Goal: Task Accomplishment & Management: Complete application form

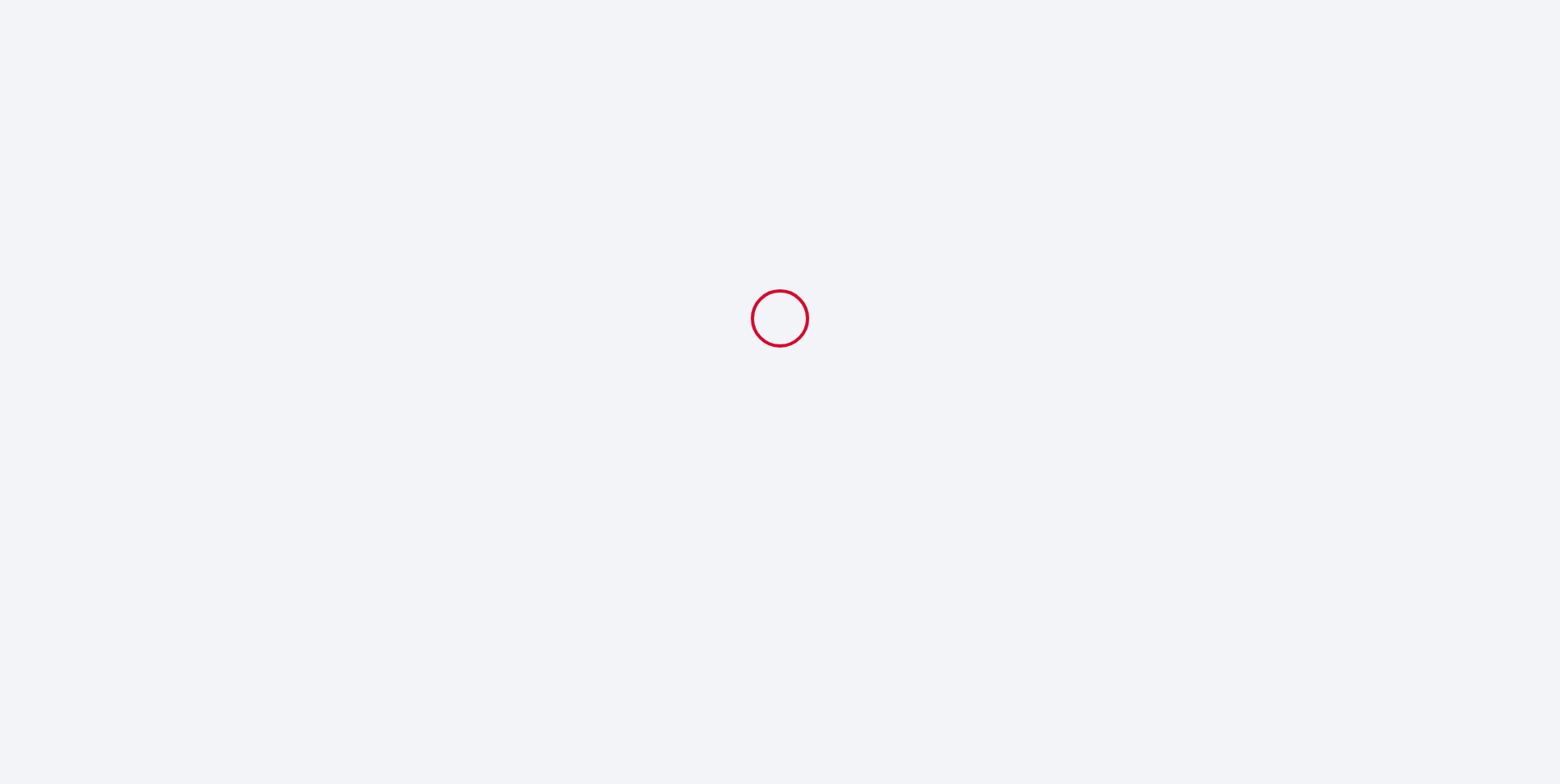
select select
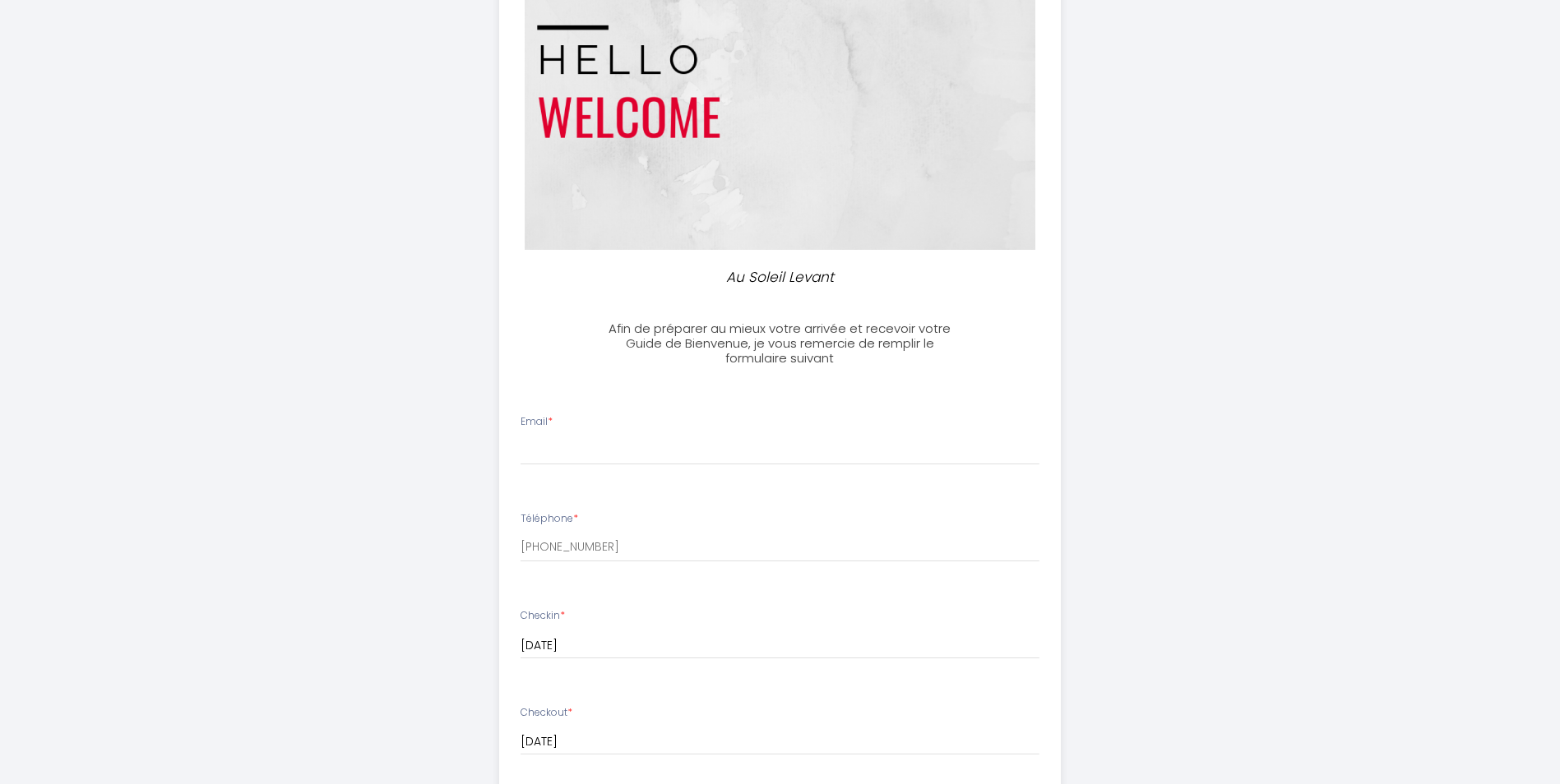
scroll to position [329, 0]
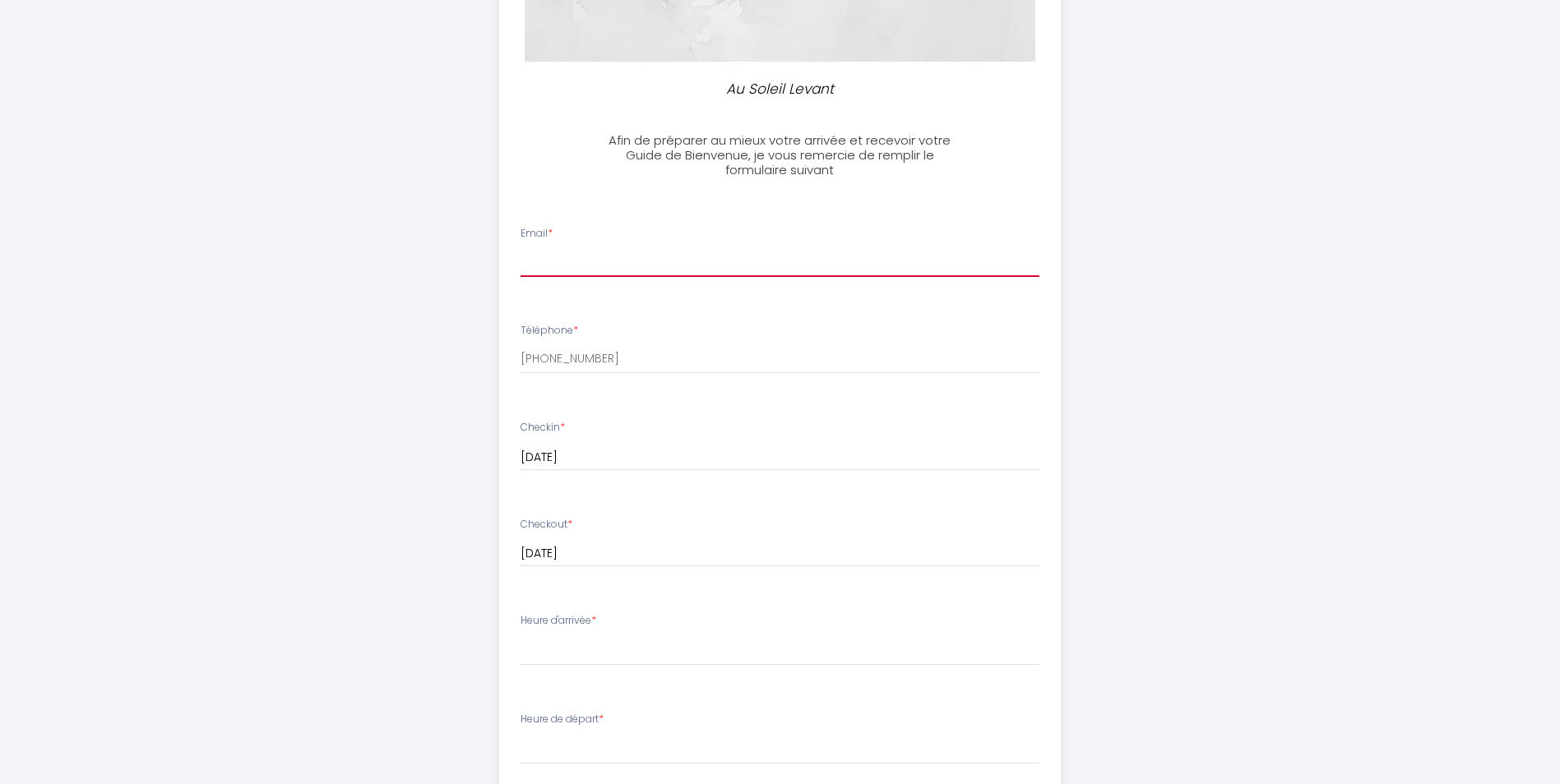
click at [745, 271] on input "Email *" at bounding box center [780, 262] width 519 height 30
type input "schroyen@trasis.com"
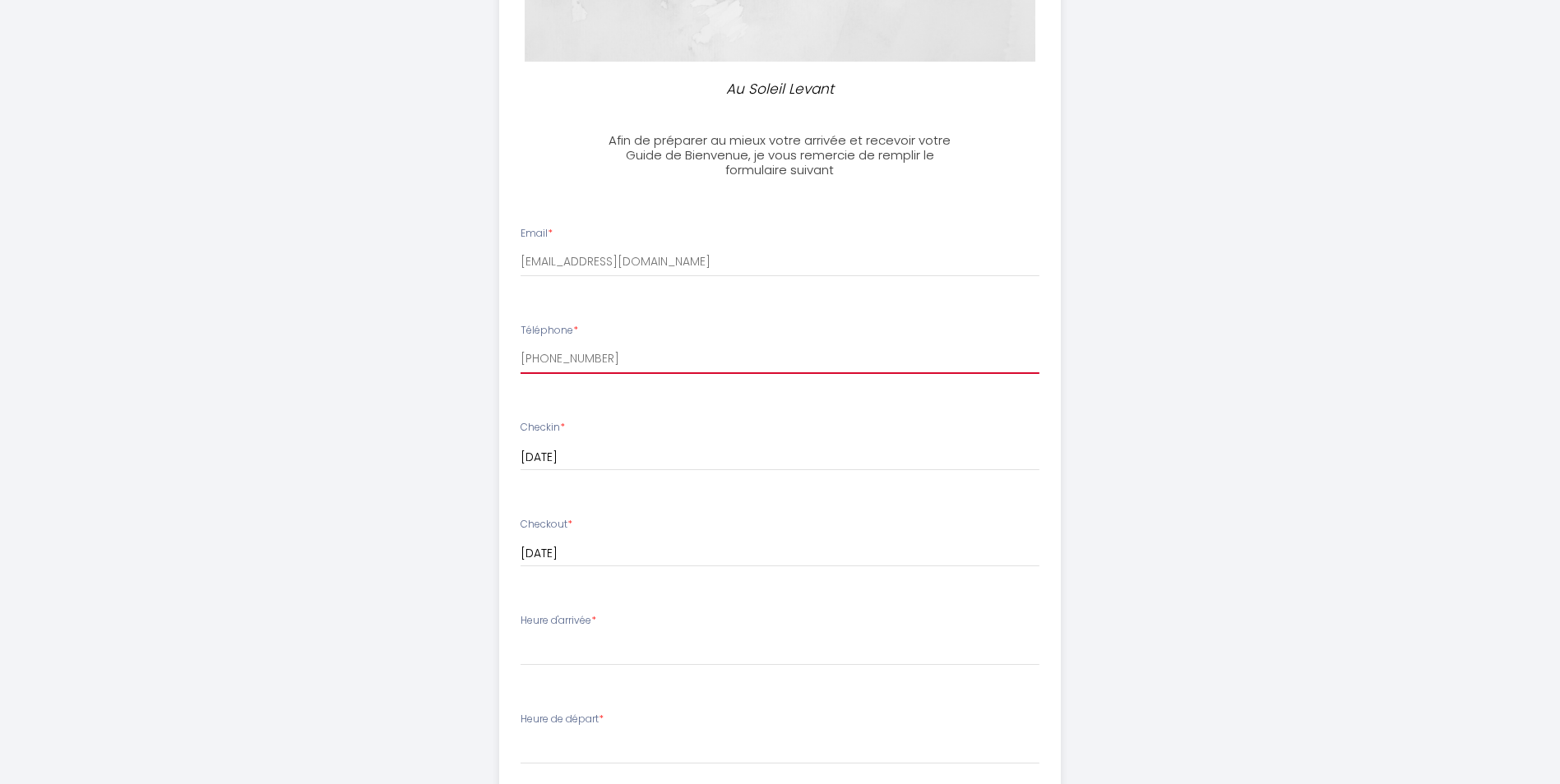
click at [660, 356] on input "[PHONE_NUMBER]" at bounding box center [780, 359] width 519 height 30
type input "+"
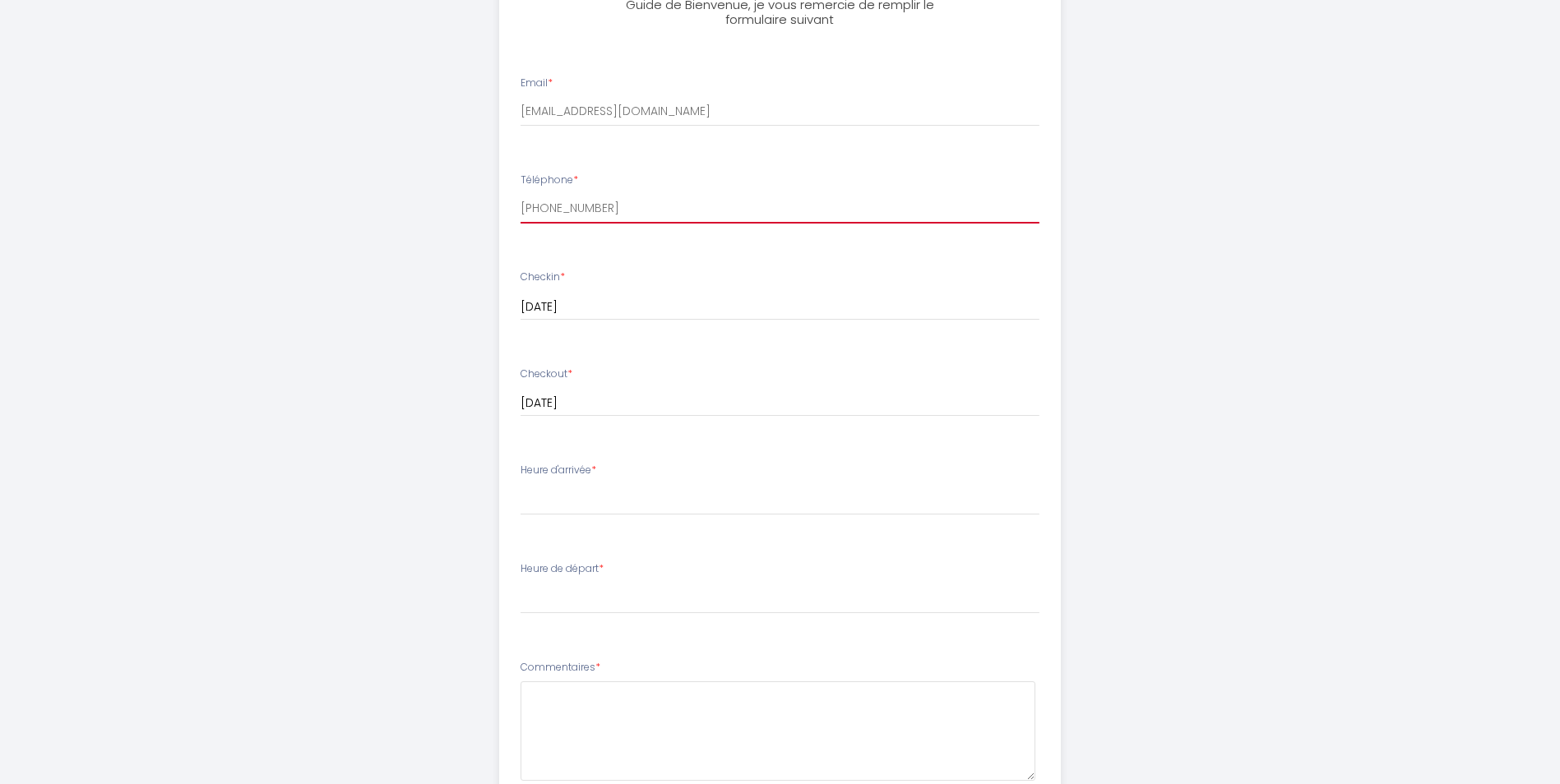
scroll to position [657, 0]
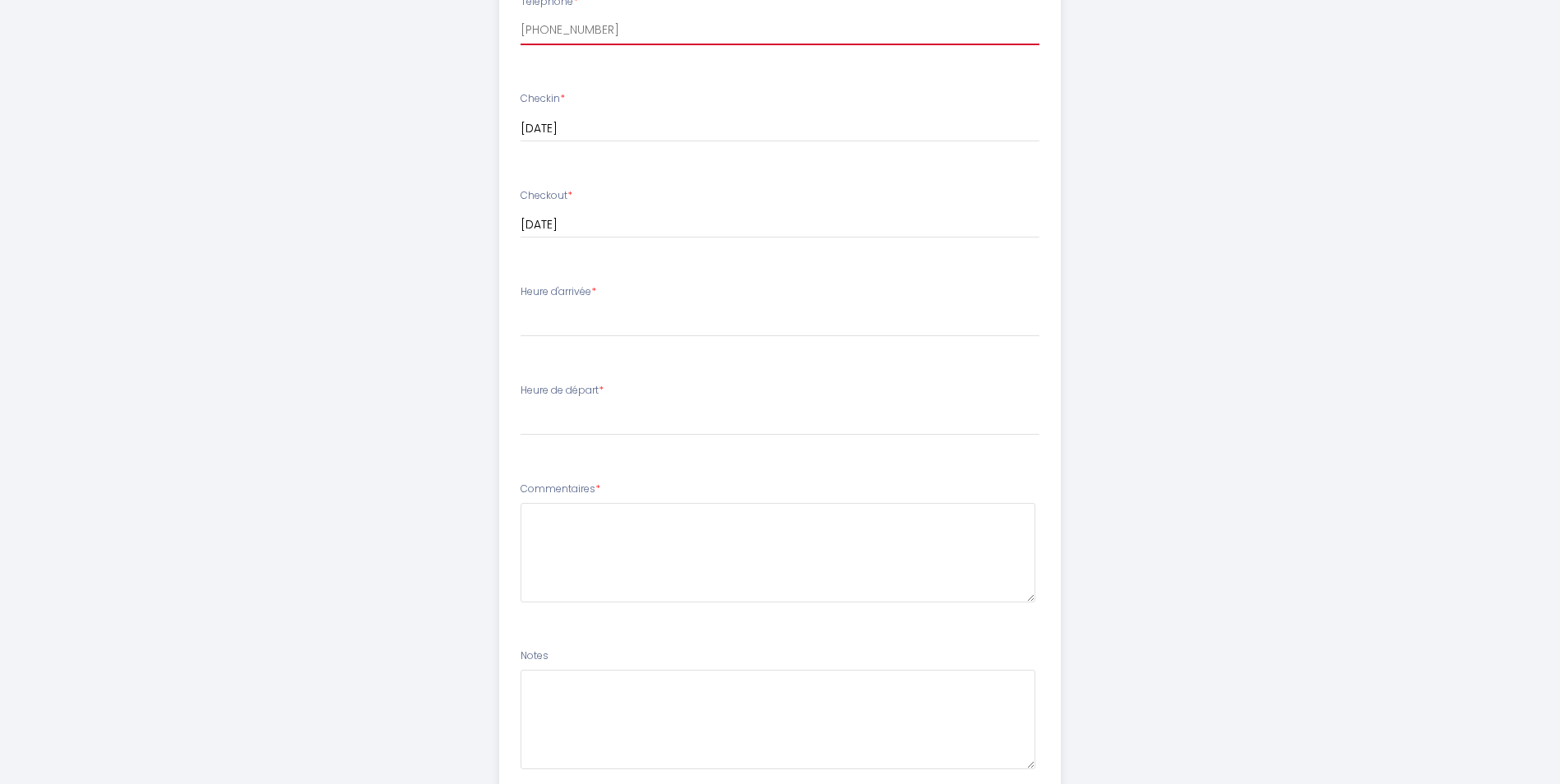
type input "+32485947323"
click at [637, 328] on select "15:00 15:30 16:00 16:30 17:00 17:30 18:00 18:30 19:00 19:30 20:00 20:30 21:00 2…" at bounding box center [780, 321] width 519 height 31
select select "15:00"
click at [521, 306] on select "15:00 15:30 16:00 16:30 17:00 17:30 18:00 18:30 19:00 19:30 20:00 20:30 21:00 2…" at bounding box center [780, 321] width 519 height 31
click at [610, 424] on select "00:00 00:30 01:00 01:30 02:00 02:30 03:00 03:30 04:00 04:30 05:00 05:30 06:00 0…" at bounding box center [780, 420] width 519 height 31
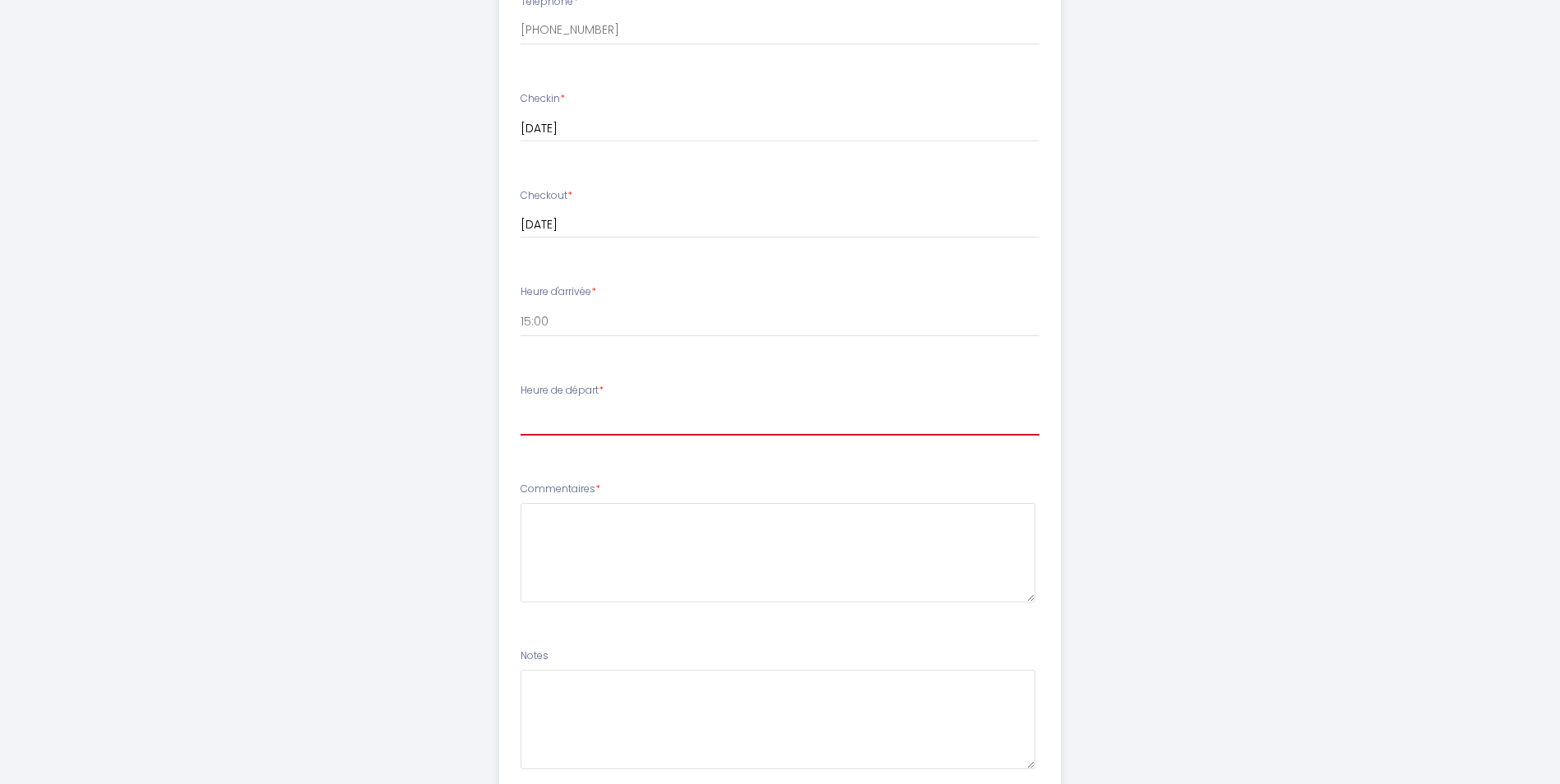
select select "09:00"
click at [521, 404] on select "00:00 00:30 01:00 01:30 02:00 02:30 03:00 03:30 04:00 04:30 05:00 05:30 06:00 0…" at bounding box center [780, 420] width 519 height 31
click at [400, 470] on div "Au Soleil Levant Afin de préparer au mieux votre arrivée et recevoir votre Guid…" at bounding box center [780, 126] width 842 height 1567
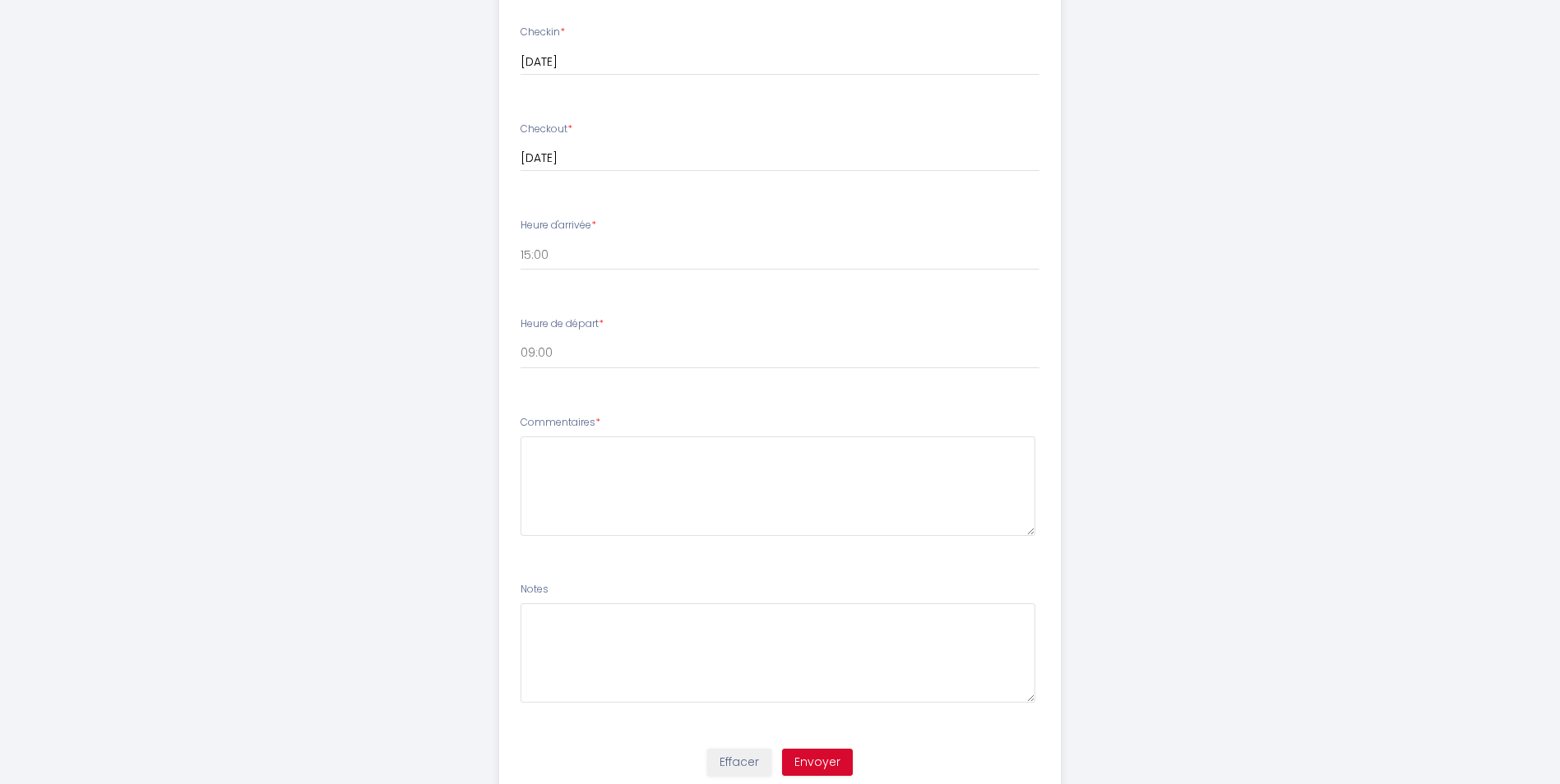
scroll to position [783, 0]
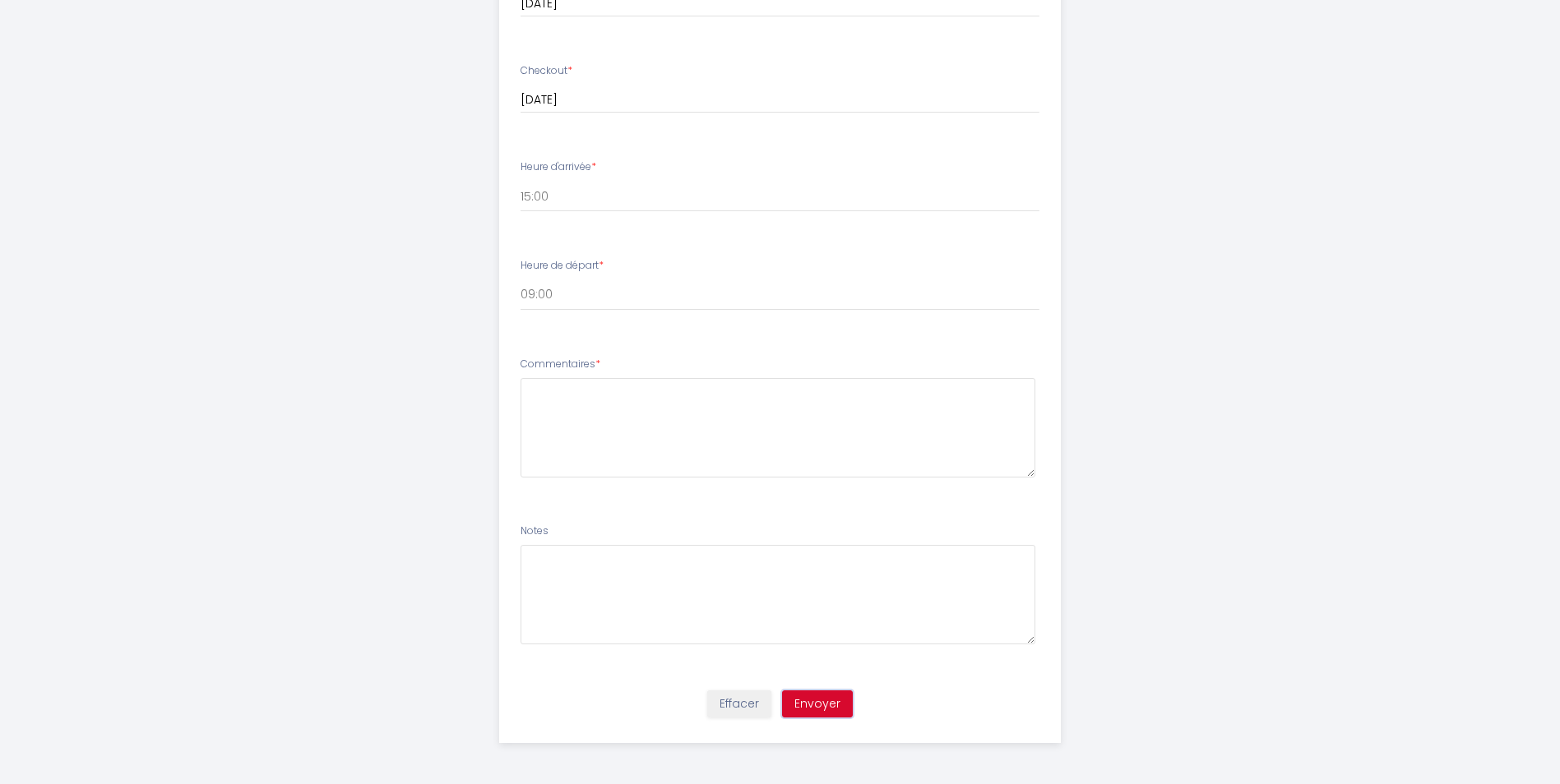
click at [803, 702] on button "Envoyer" at bounding box center [817, 705] width 71 height 28
click at [736, 446] on textarea at bounding box center [778, 428] width 514 height 100
type textarea "NA"
click at [837, 702] on button "Envoyer" at bounding box center [817, 705] width 71 height 28
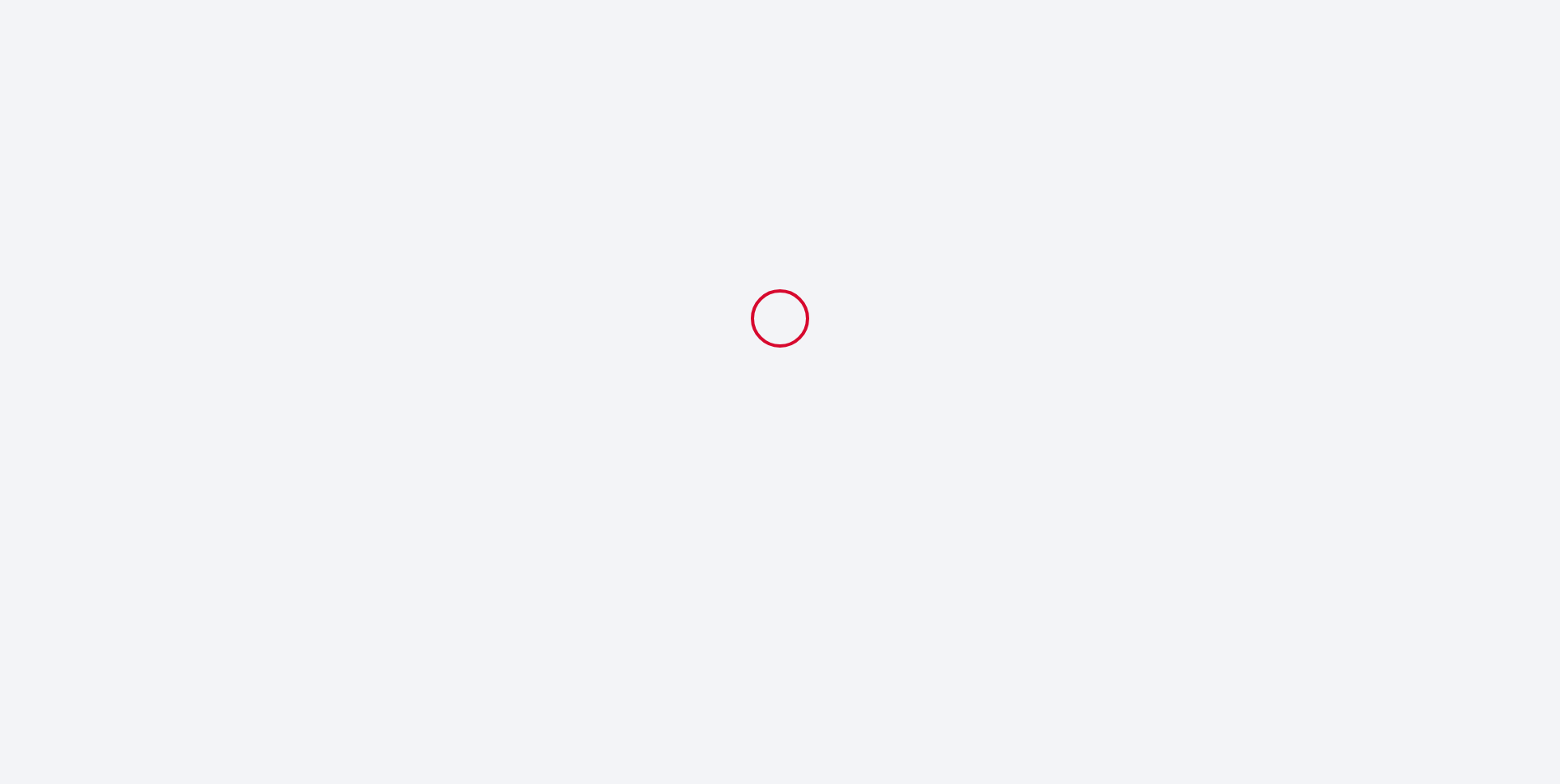
scroll to position [0, 0]
select select "09:00"
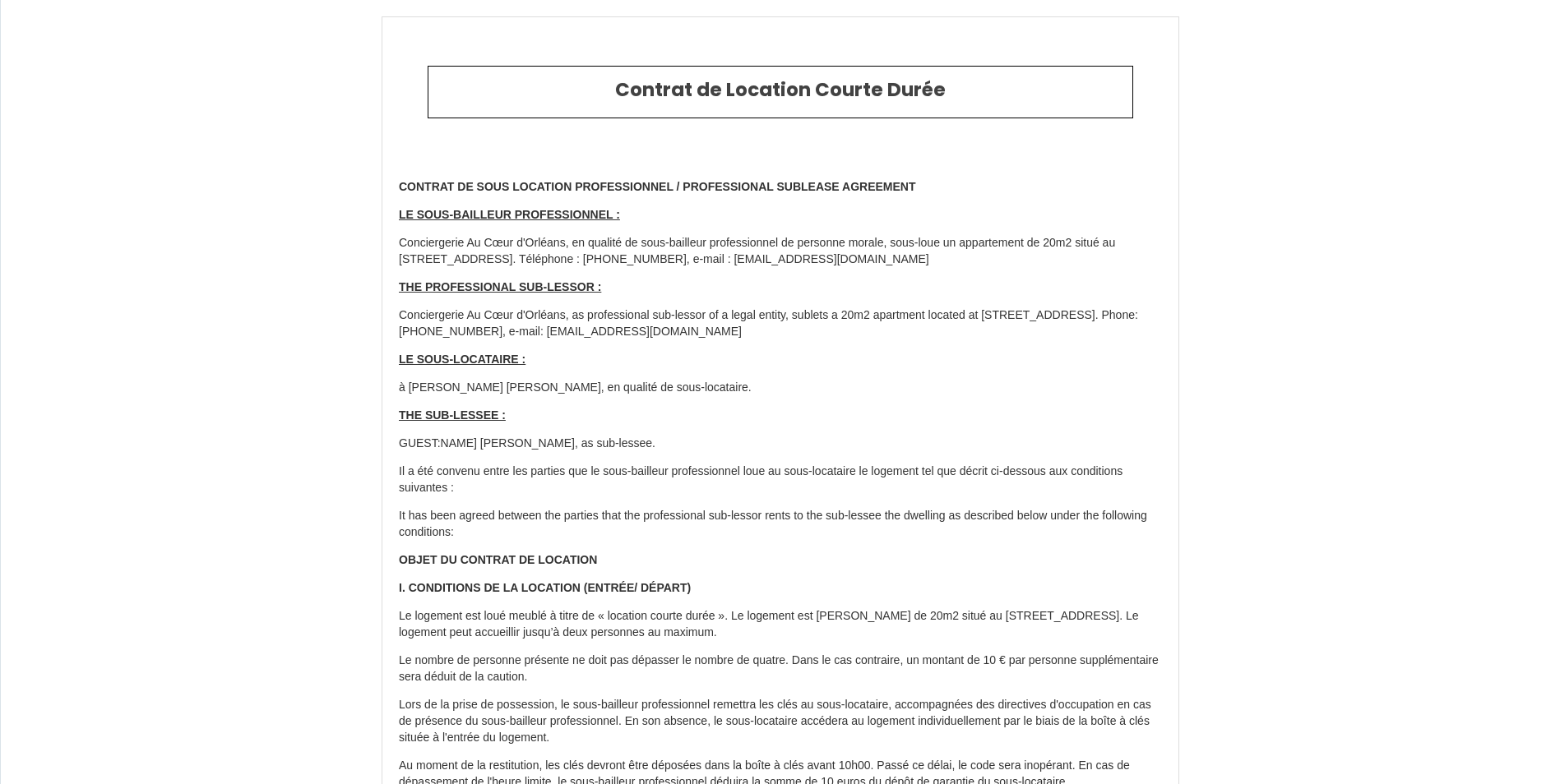
select select "BE"
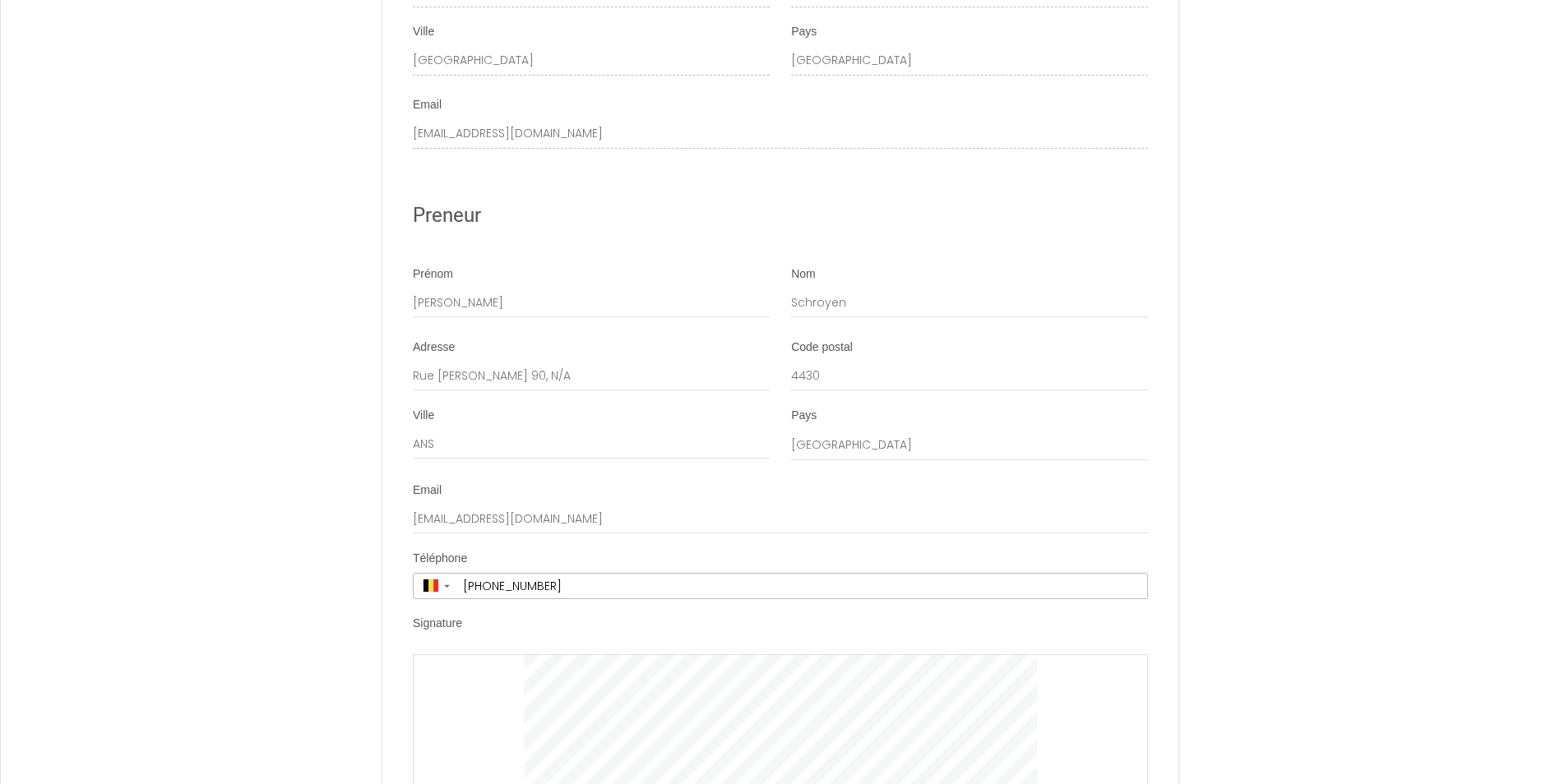
scroll to position [6435, 0]
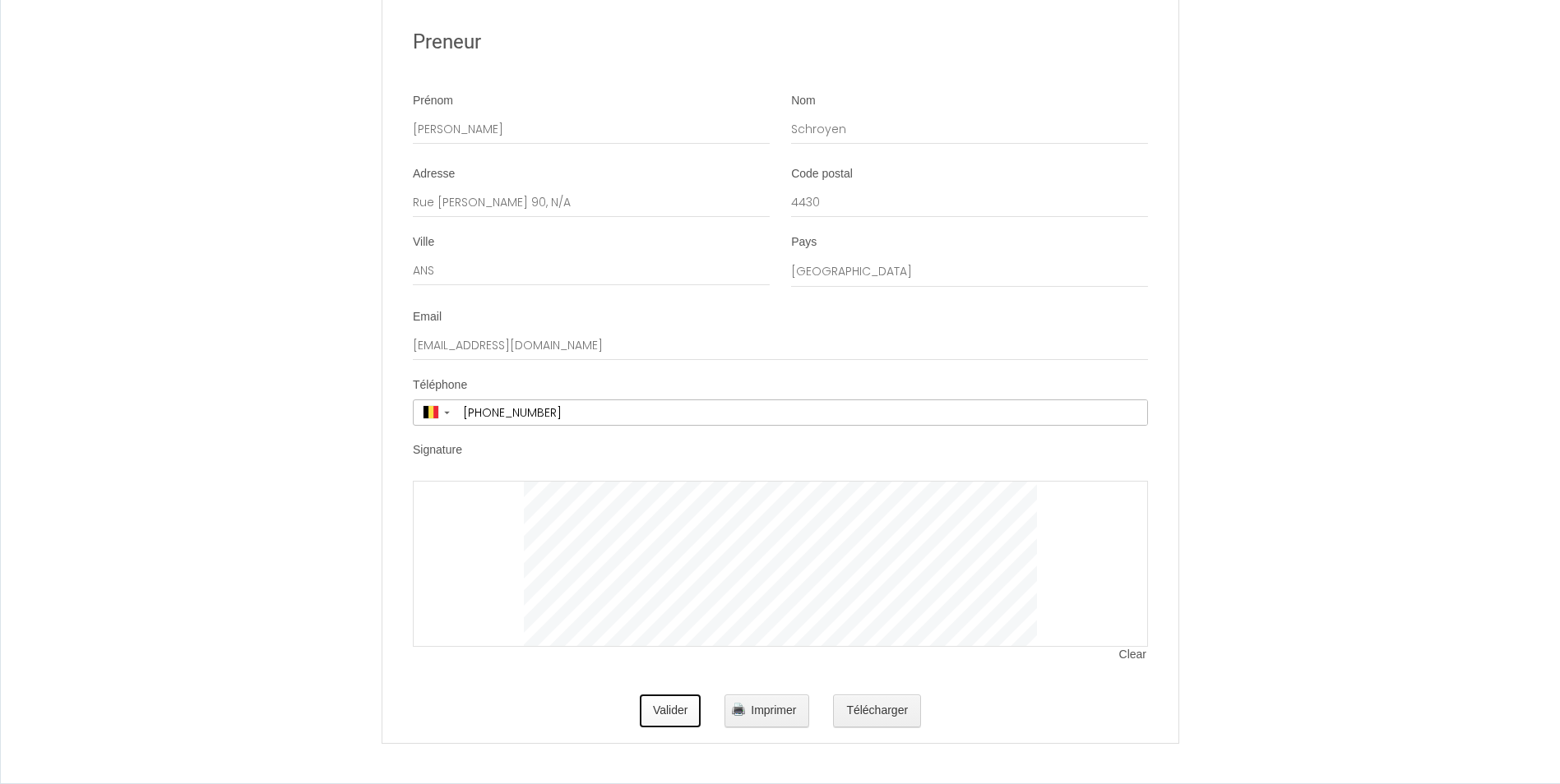
click at [659, 719] on button "Valider" at bounding box center [671, 711] width 62 height 33
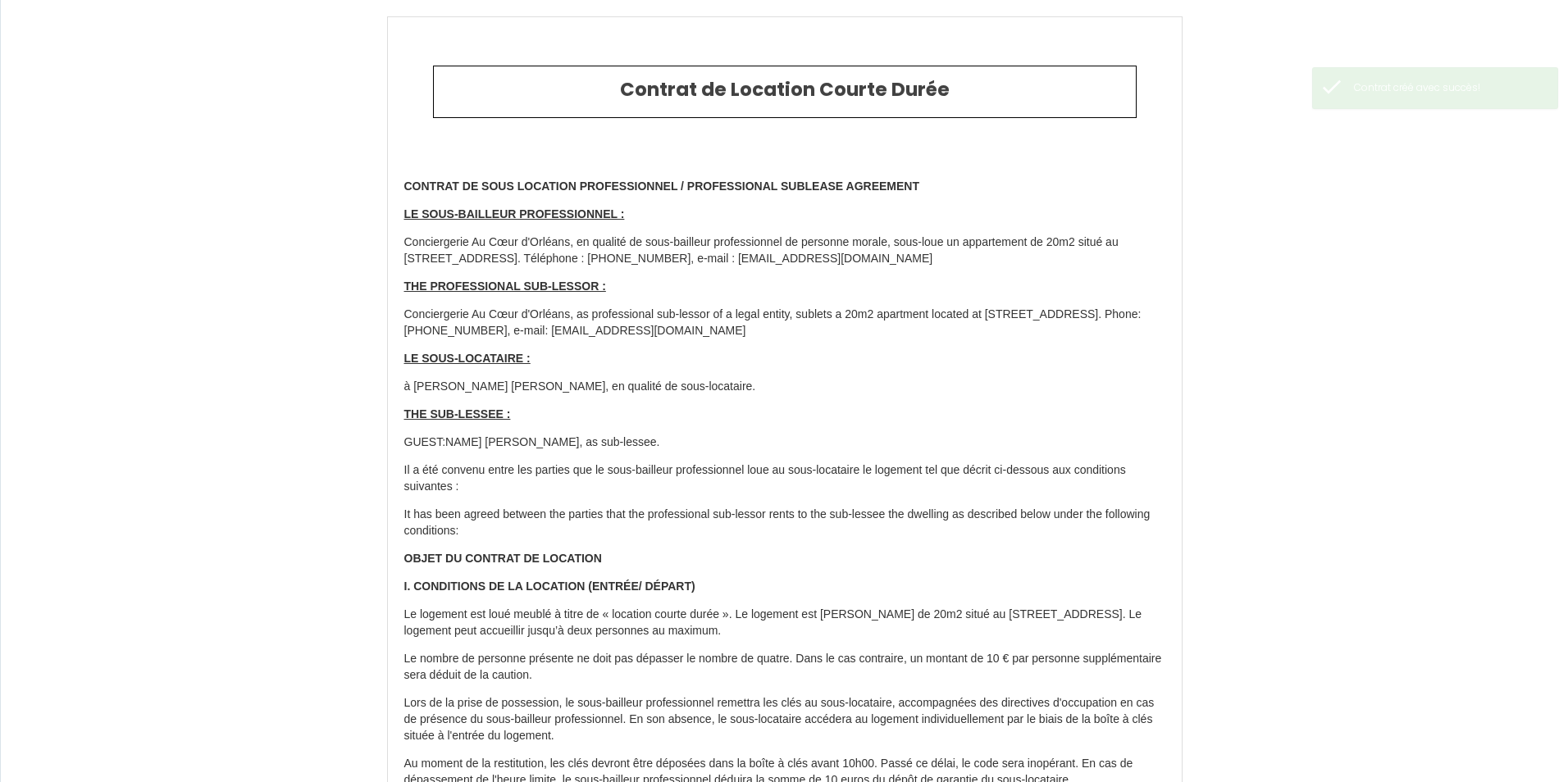
type input "5.8100000000000005"
type input "39"
select select "BE"
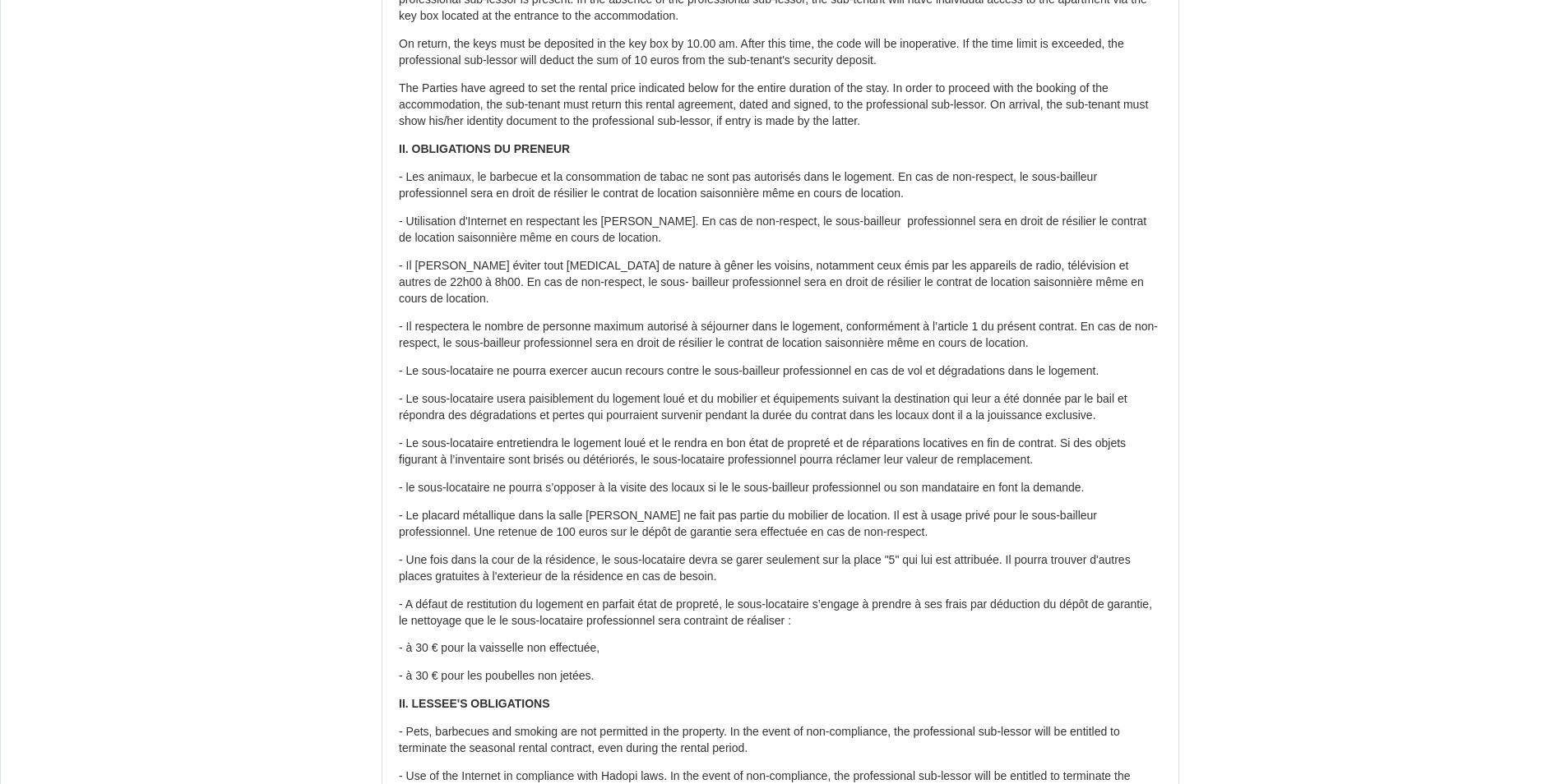
scroll to position [986, 0]
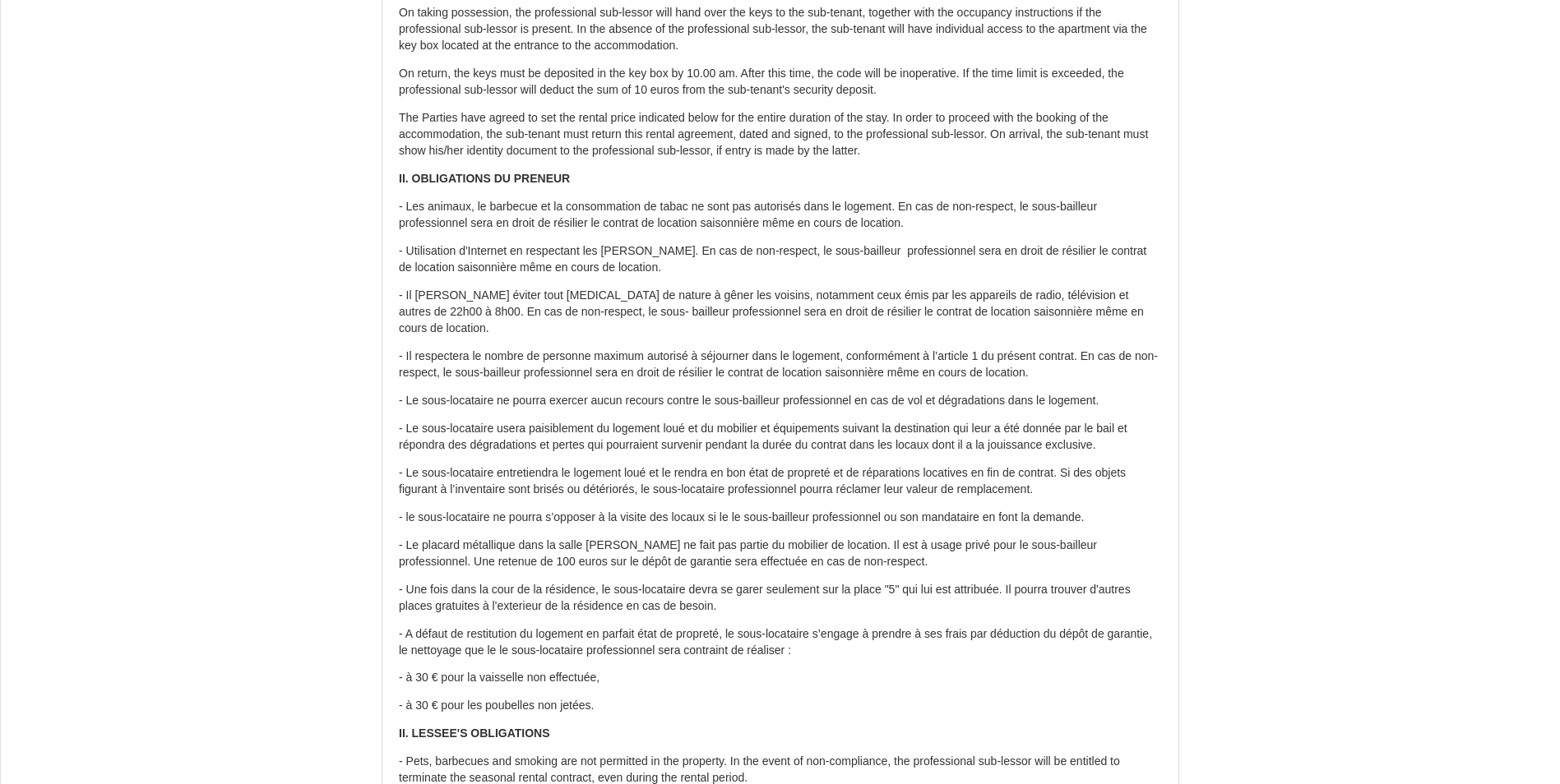
drag, startPoint x: 161, startPoint y: 436, endPoint x: 466, endPoint y: 20, distance: 515.8
